Goal: Task Accomplishment & Management: Manage account settings

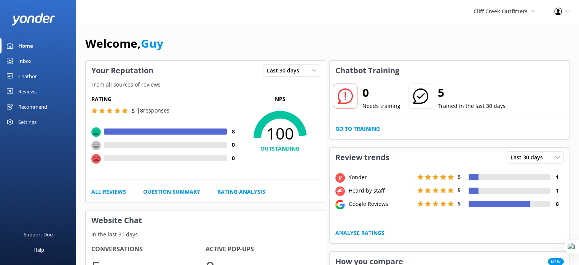
click at [73, 187] on div "Support Docs Help" at bounding box center [38, 201] width 76 height 128
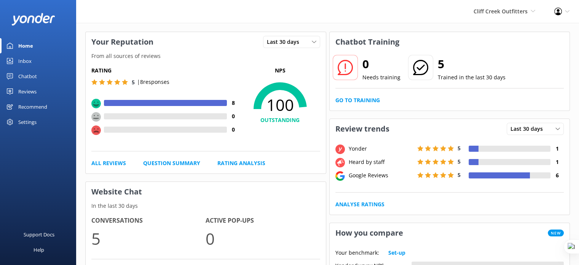
scroll to position [38, 0]
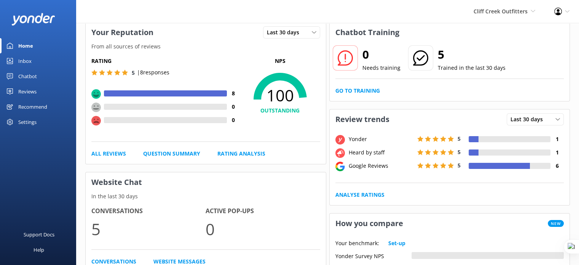
click at [24, 120] on div "Settings" at bounding box center [27, 121] width 18 height 15
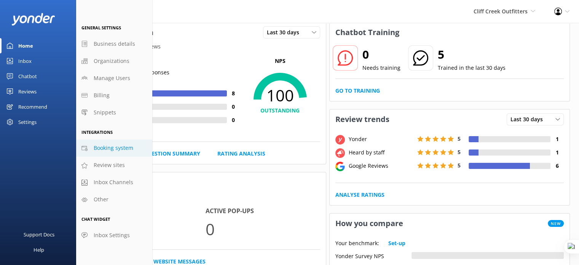
click at [112, 148] on span "Booking system" at bounding box center [114, 148] width 40 height 8
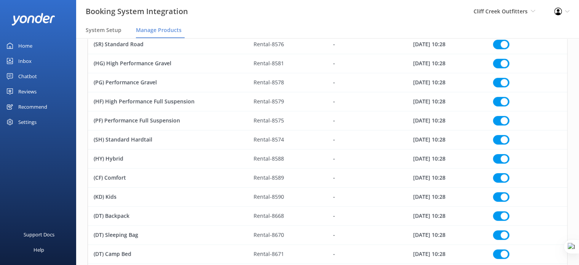
scroll to position [343, 0]
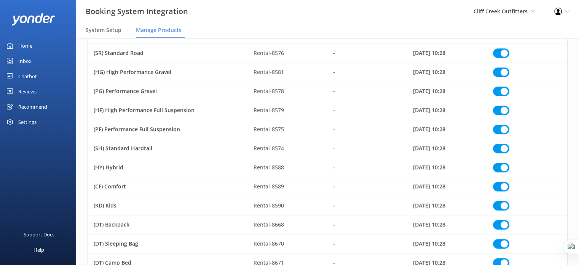
click at [29, 88] on div "Reviews" at bounding box center [27, 91] width 18 height 15
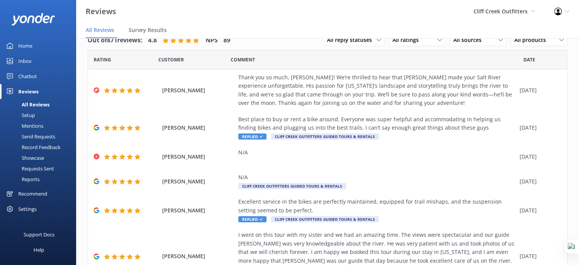
click at [32, 115] on div "Setup" at bounding box center [20, 115] width 30 height 11
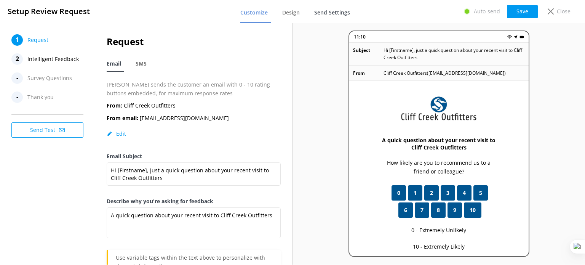
click at [329, 17] on link "Send Settings" at bounding box center [333, 13] width 39 height 20
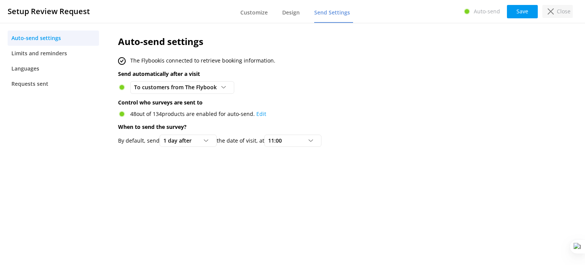
click at [552, 12] on icon at bounding box center [550, 11] width 6 height 6
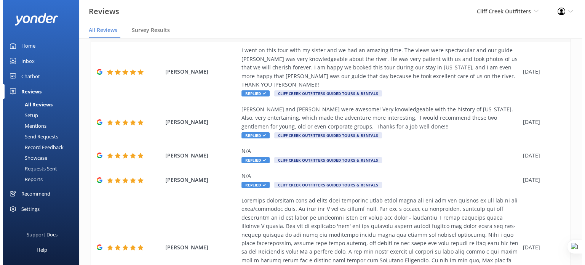
scroll to position [29, 0]
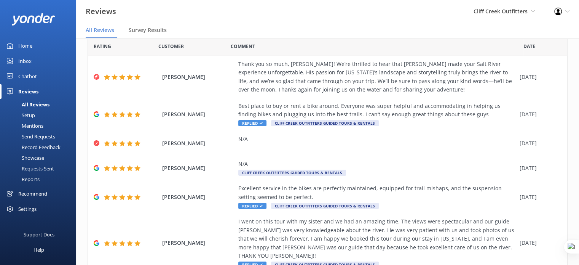
click at [42, 169] on div "Requests Sent" at bounding box center [29, 168] width 49 height 11
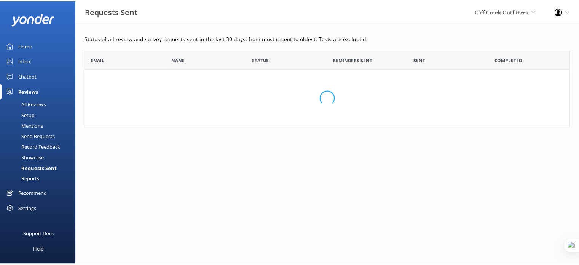
scroll to position [33, 484]
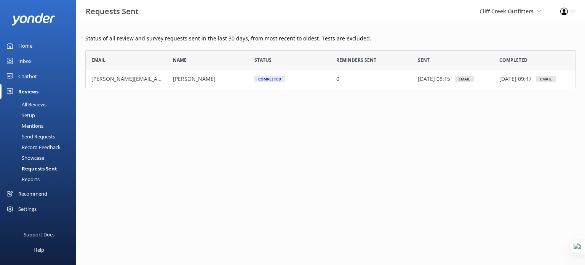
click at [25, 107] on div "All Reviews" at bounding box center [26, 104] width 42 height 11
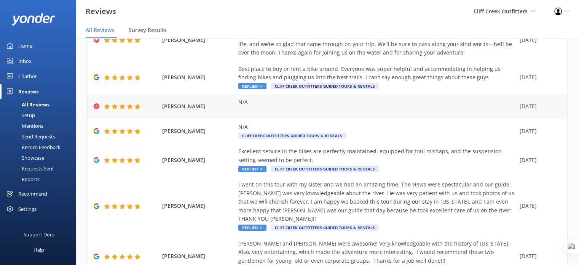
scroll to position [67, 0]
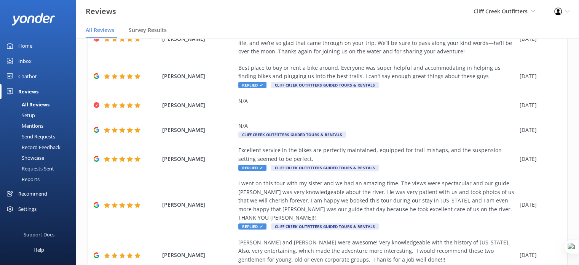
click at [498, 16] on div "Cliff Creek Outfitters [GEOGRAPHIC_DATA] demo [GEOGRAPHIC_DATA] Bea [PERSON_NAM…" at bounding box center [504, 11] width 81 height 23
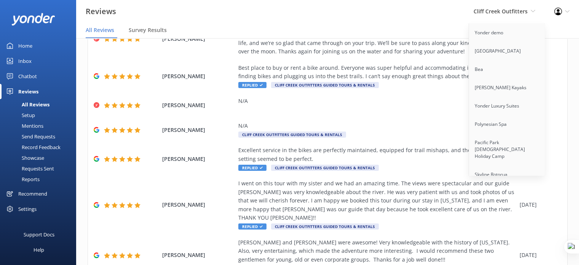
scroll to position [1932, 0]
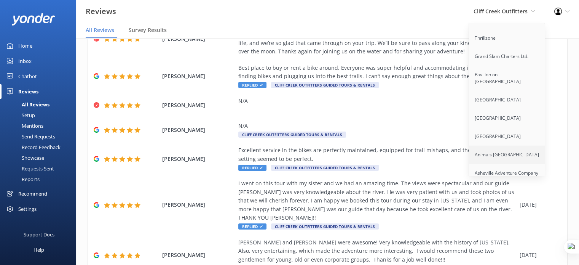
click at [503, 145] on link "Animals [GEOGRAPHIC_DATA]" at bounding box center [507, 154] width 76 height 18
